Goal: Task Accomplishment & Management: Complete application form

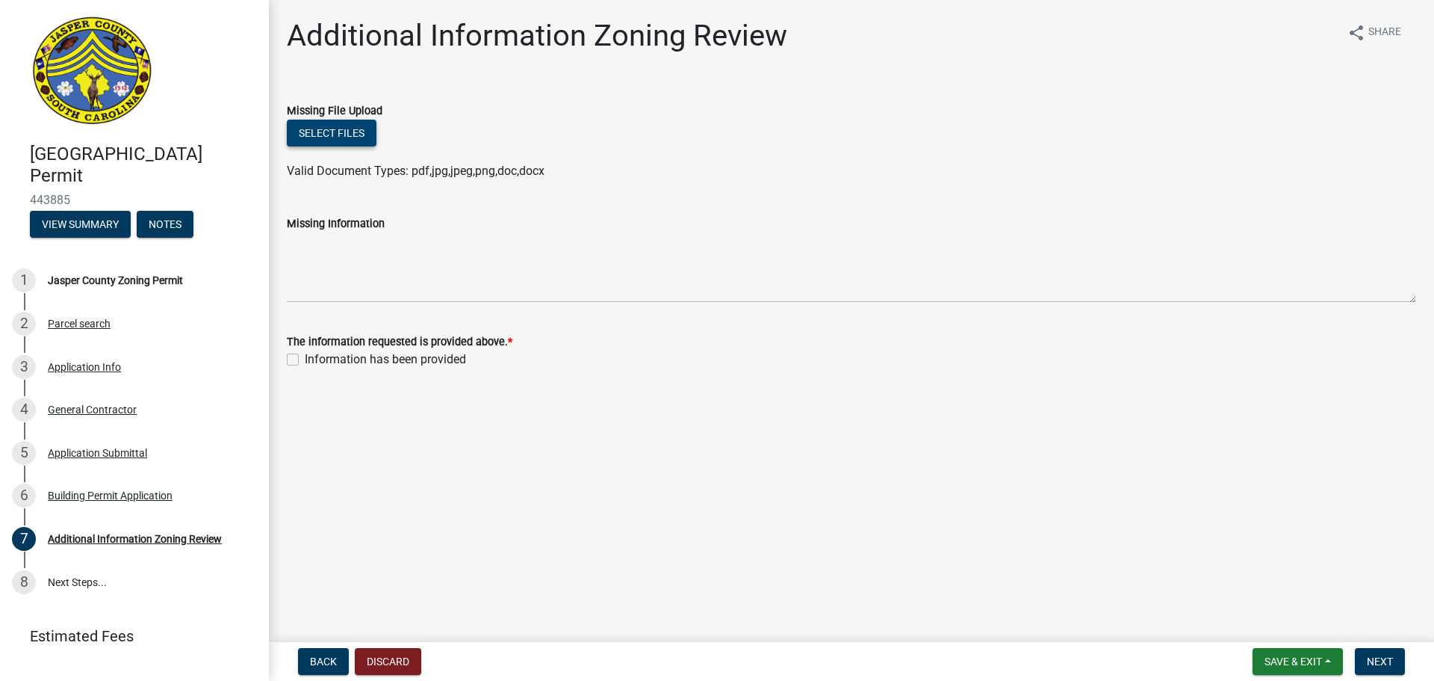
click at [333, 134] on button "Select files" at bounding box center [332, 133] width 90 height 27
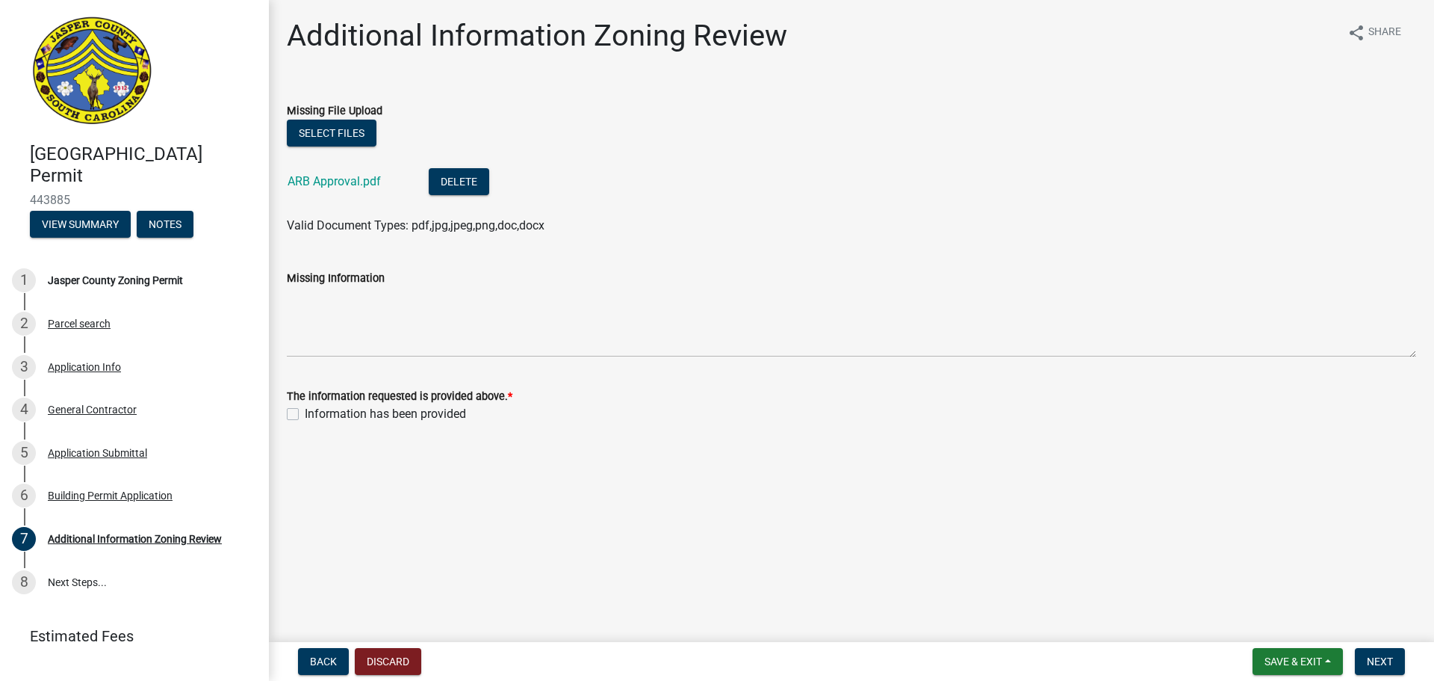
click at [349, 275] on label "Missing Information" at bounding box center [336, 278] width 98 height 10
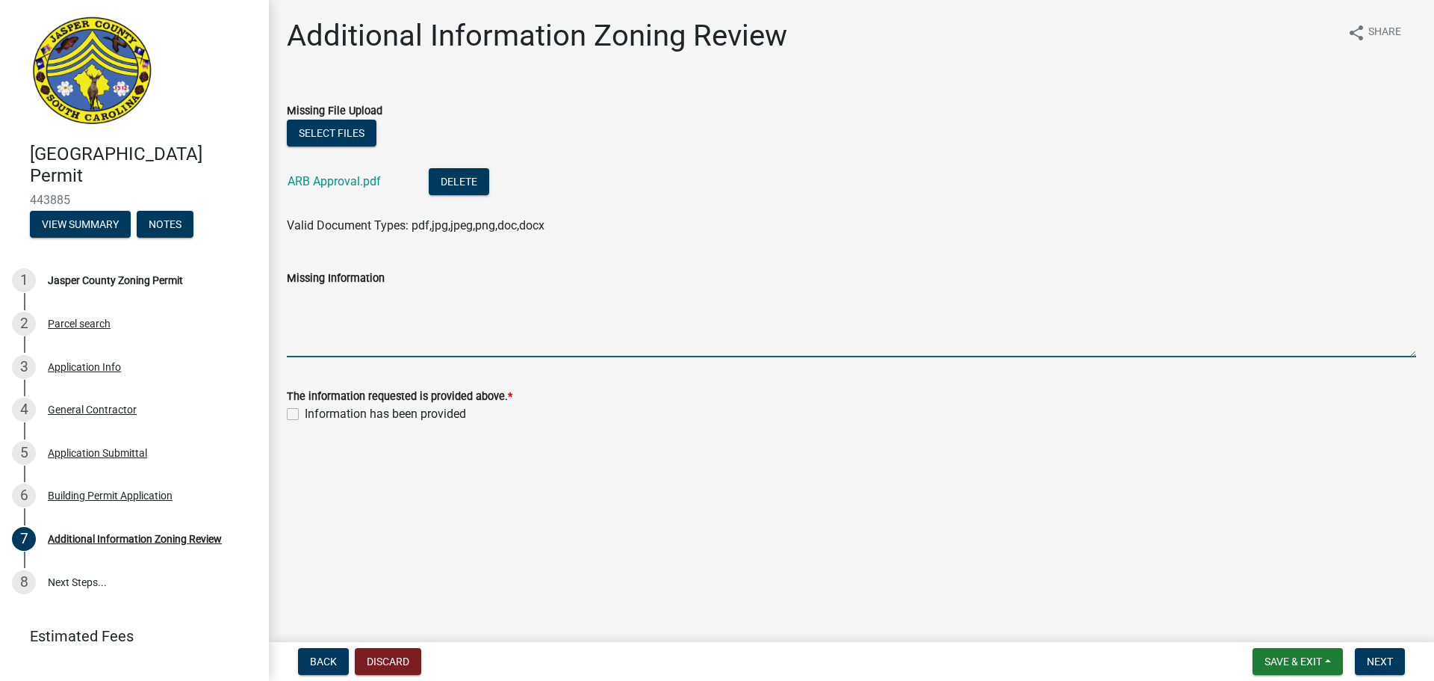
click at [349, 287] on textarea "Missing Information" at bounding box center [852, 322] width 1130 height 70
type textarea "ARB Approval"
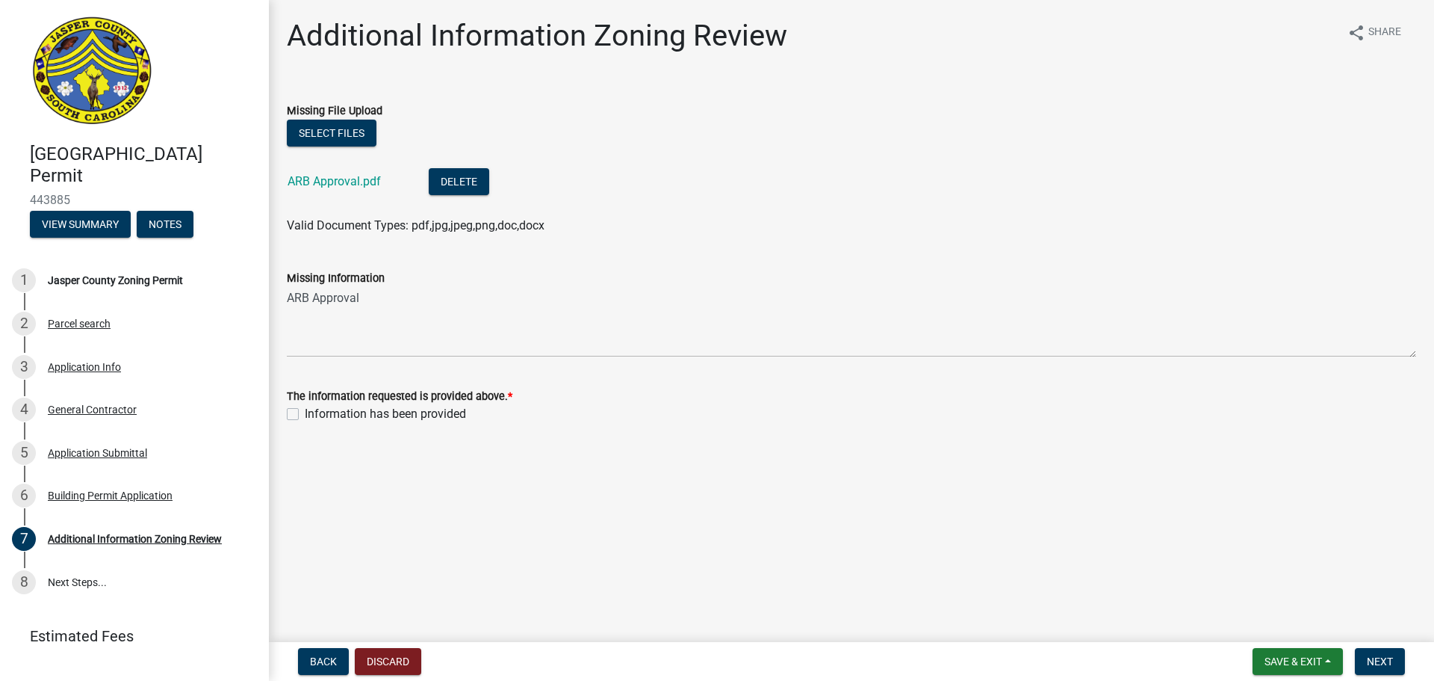
click at [305, 413] on label "Information has been provided" at bounding box center [385, 414] width 161 height 18
click at [305, 413] on input "Information has been provided" at bounding box center [310, 410] width 10 height 10
checkbox input "true"
click at [1382, 657] on span "Next" at bounding box center [1380, 661] width 26 height 12
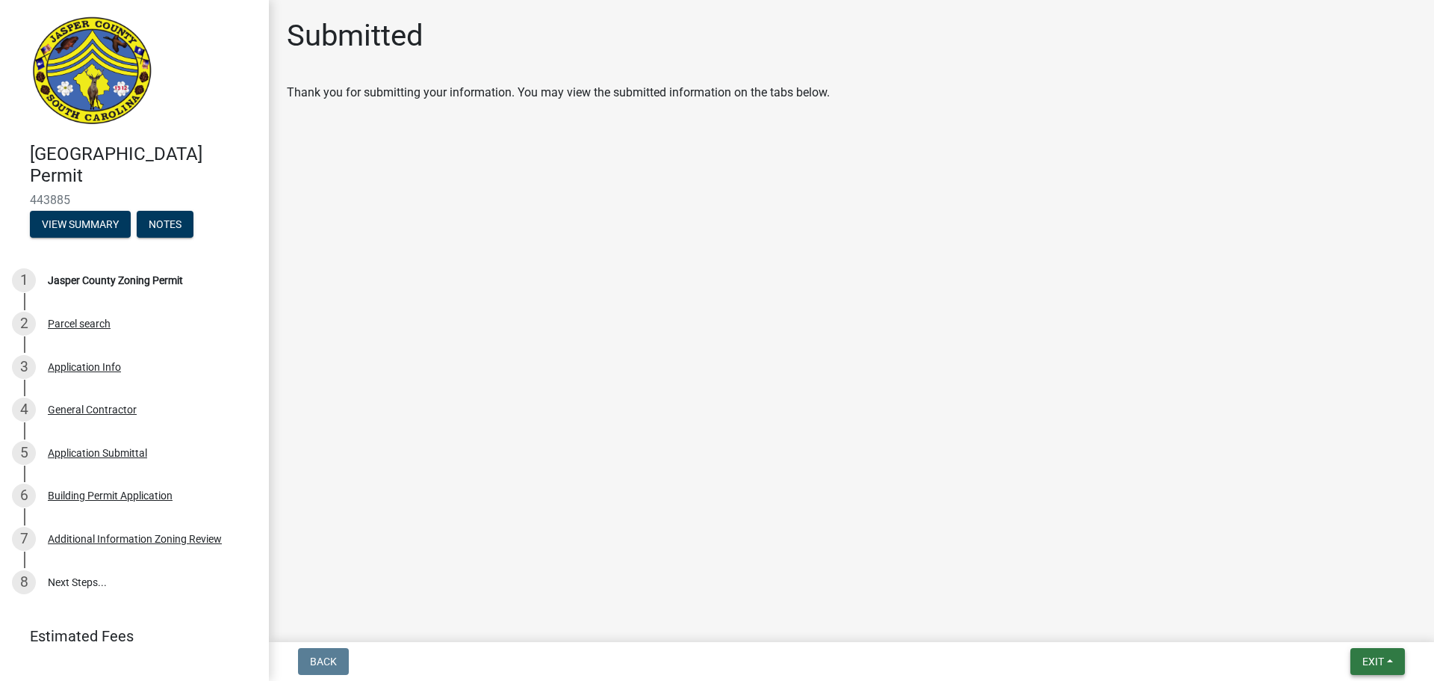
click at [1368, 657] on span "Exit" at bounding box center [1374, 661] width 22 height 12
click at [1340, 622] on button "Save & Exit" at bounding box center [1346, 622] width 120 height 36
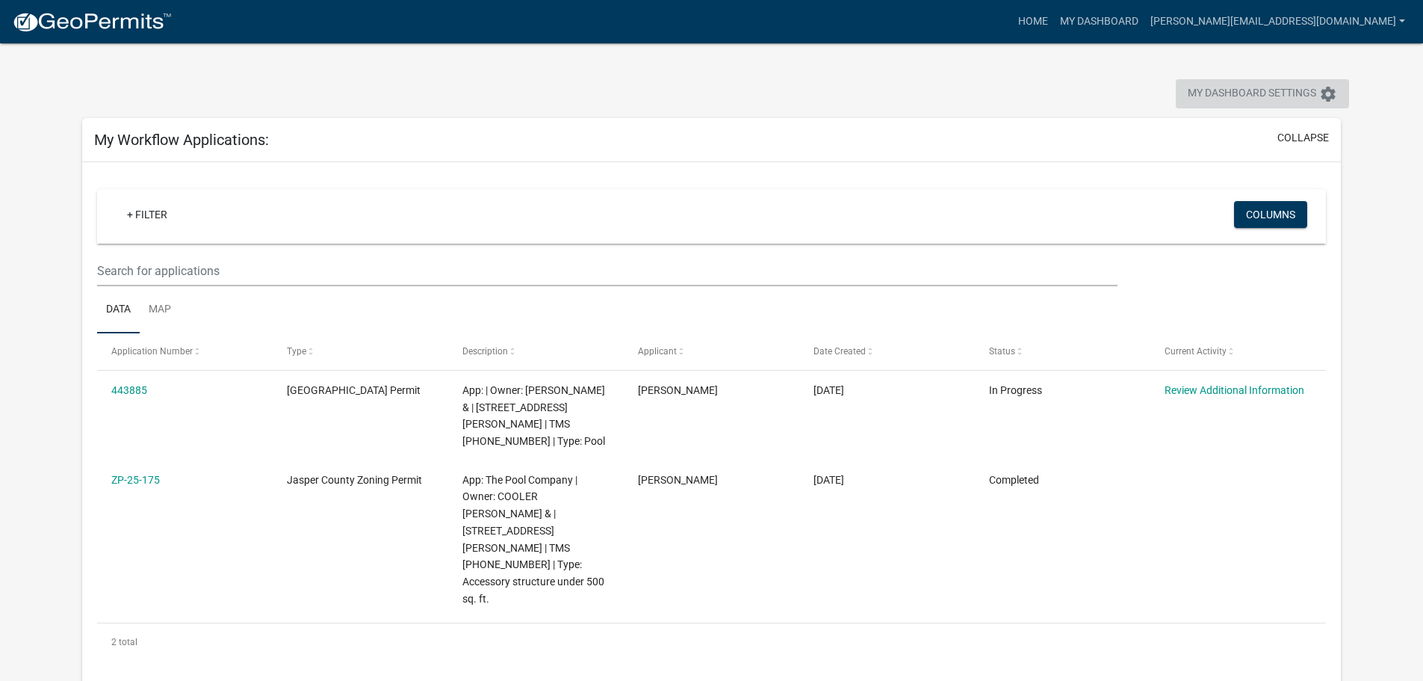
click at [1219, 89] on span "My Dashboard Settings" at bounding box center [1252, 94] width 129 height 18
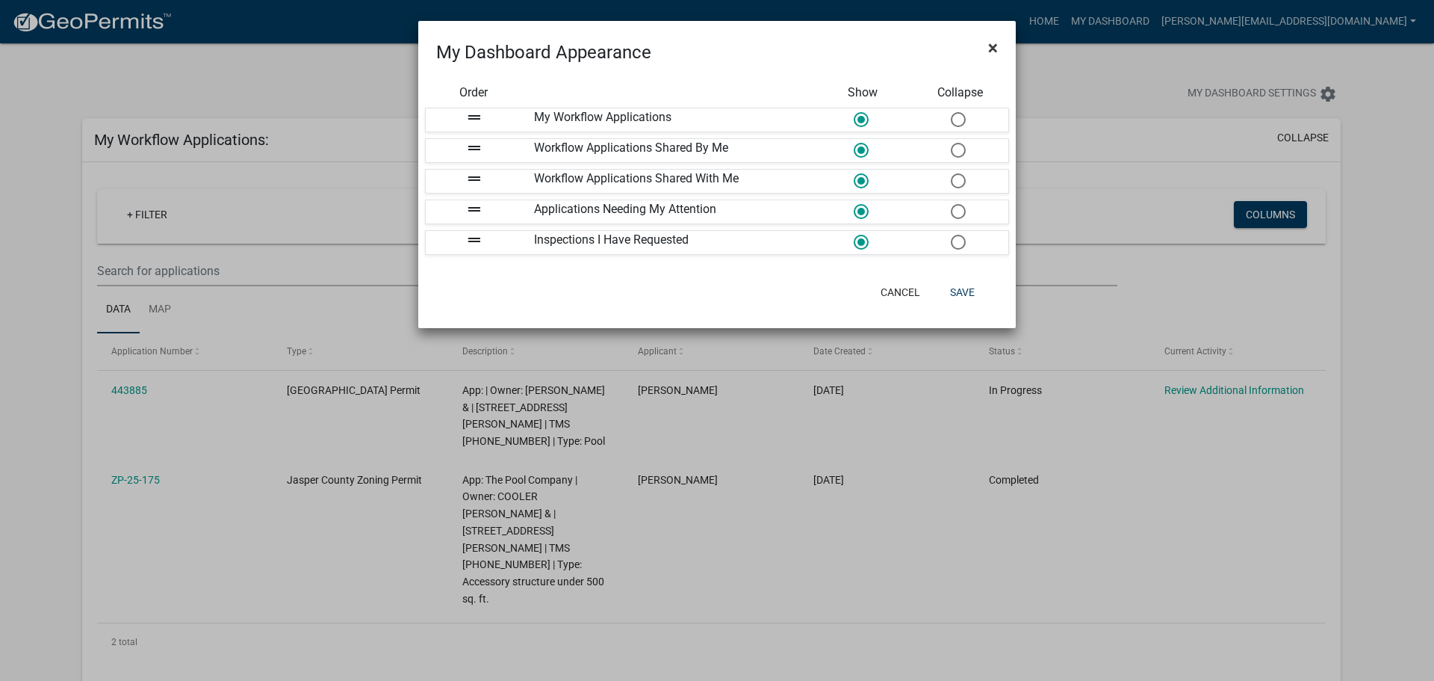
click at [988, 50] on span "×" at bounding box center [993, 47] width 10 height 21
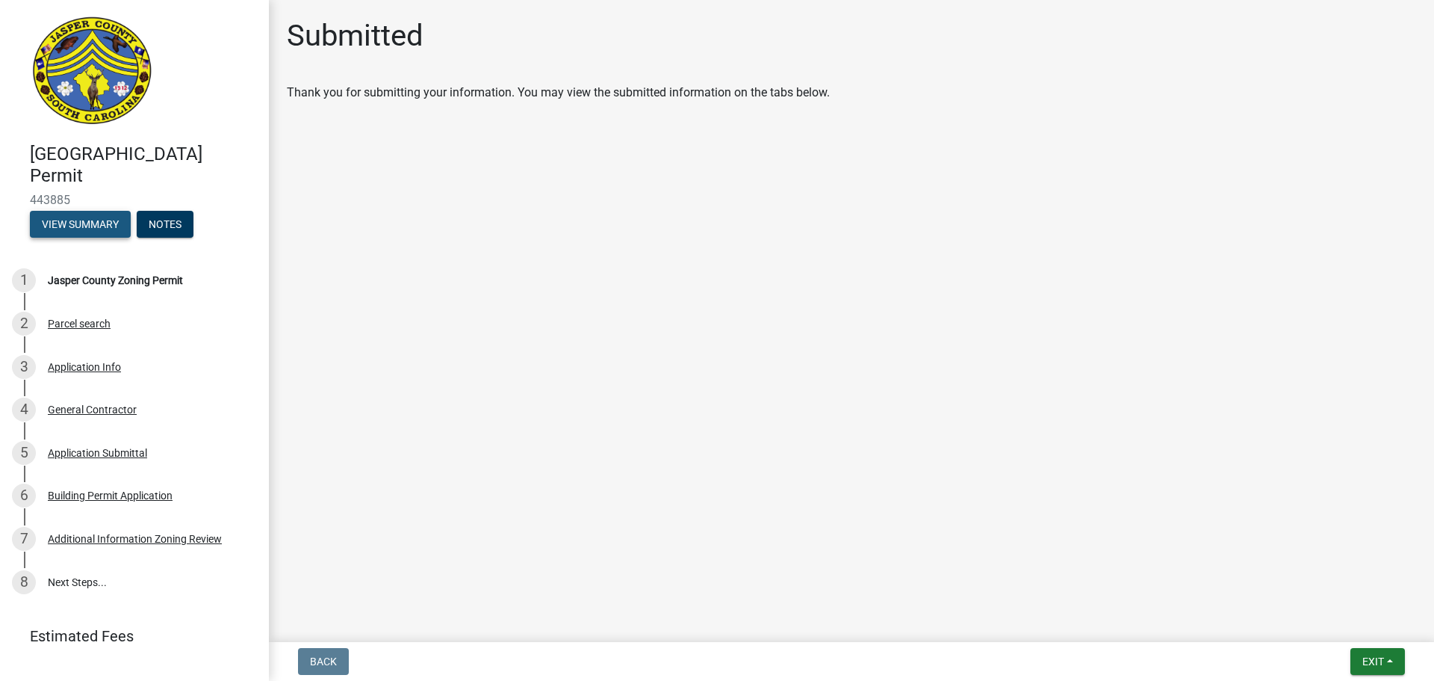
click at [83, 217] on button "View Summary" at bounding box center [80, 224] width 101 height 27
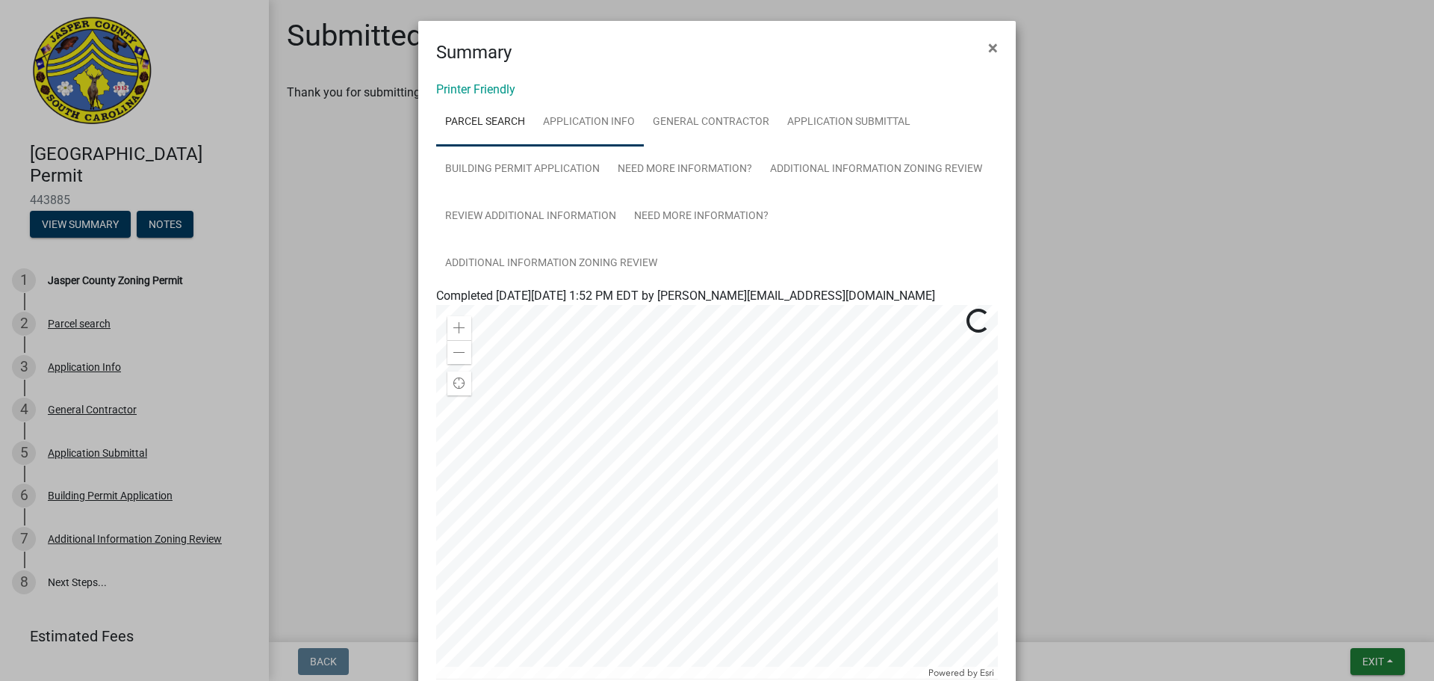
click at [572, 122] on link "Application Info" at bounding box center [589, 123] width 110 height 48
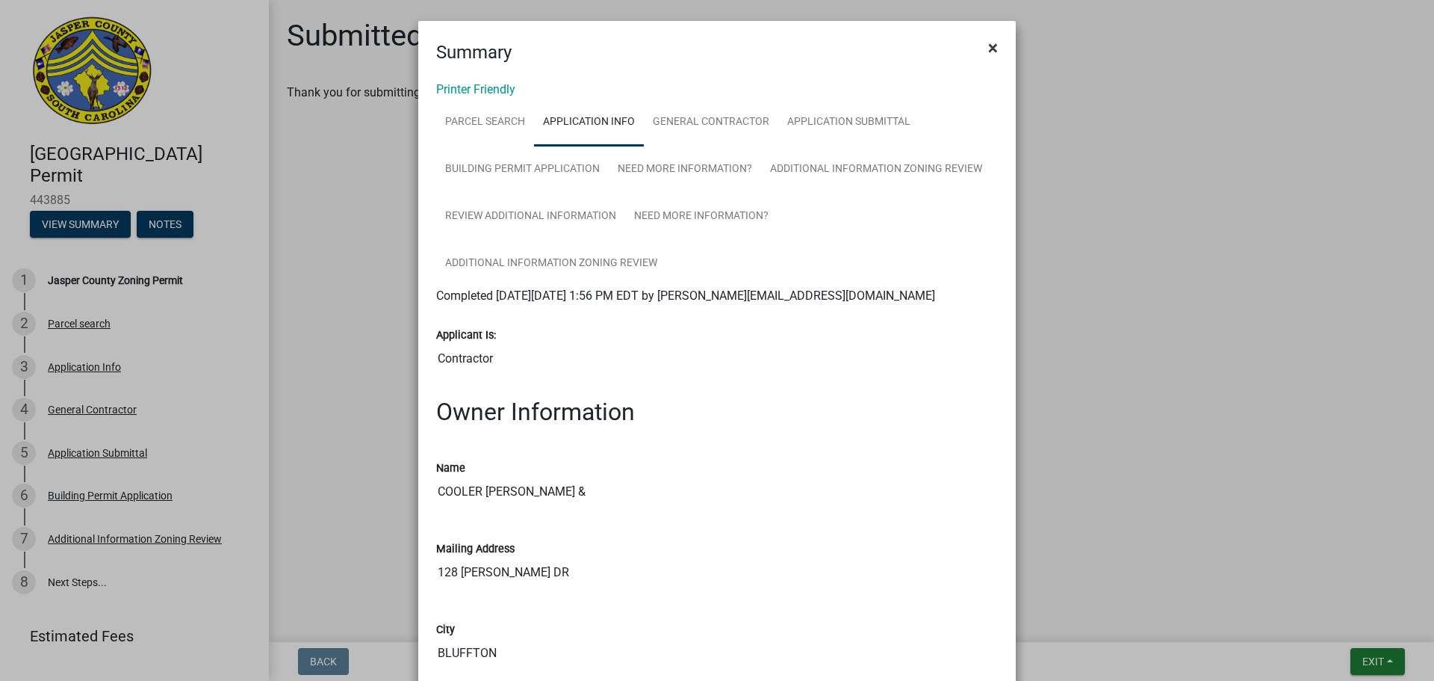
click at [982, 48] on button "×" at bounding box center [993, 48] width 34 height 42
